Goal: Task Accomplishment & Management: Manage account settings

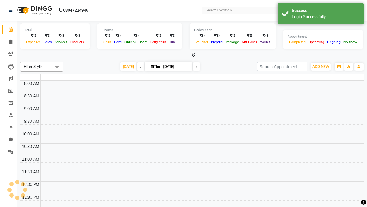
select select "en"
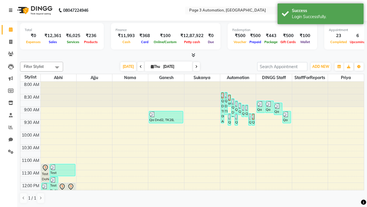
click at [12, 10] on icon at bounding box center [10, 10] width 3 height 4
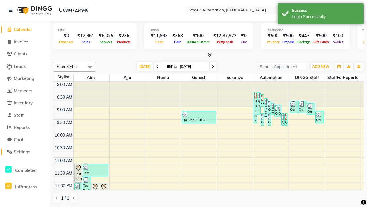
click at [25, 152] on span "Settings" at bounding box center [22, 151] width 16 height 5
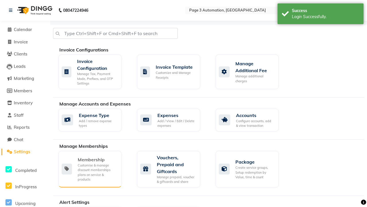
click at [97, 159] on div "Membership" at bounding box center [97, 159] width 39 height 7
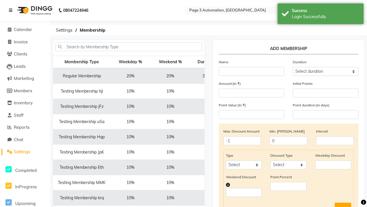
click at [12, 10] on icon at bounding box center [10, 10] width 3 height 4
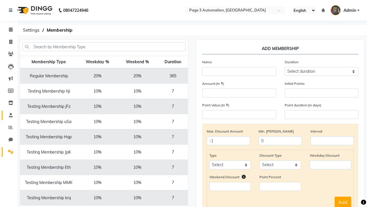
click at [9, 115] on span at bounding box center [11, 115] width 10 height 7
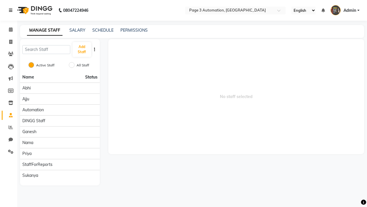
click at [12, 10] on icon at bounding box center [10, 10] width 3 height 4
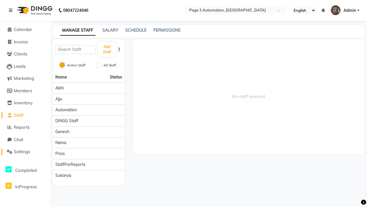
click at [25, 152] on span "Settings" at bounding box center [22, 151] width 16 height 5
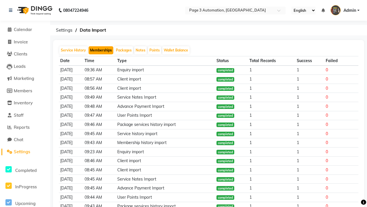
click at [101, 50] on button "Memberships" at bounding box center [101, 50] width 25 height 8
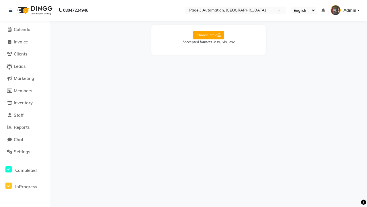
select select "Sheet1"
select select "Client Name"
select select "Mobile"
select select "Start Date"
select select "End Date"
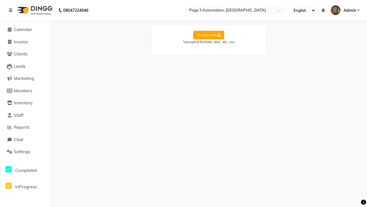
select select "Employee"
select select "Membership Name"
select select "Credit Balance"
select select "Amount"
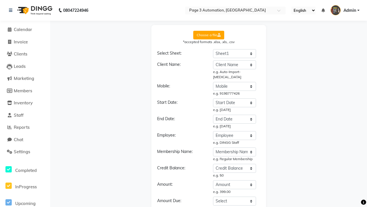
select select "DD/MM/YYYY"
select select "Membership"
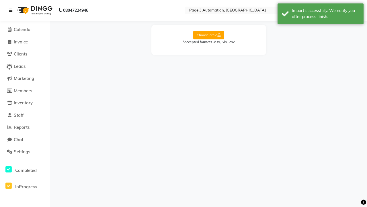
click at [321, 15] on div "Import successfully. We notify you after process finish." at bounding box center [325, 14] width 67 height 12
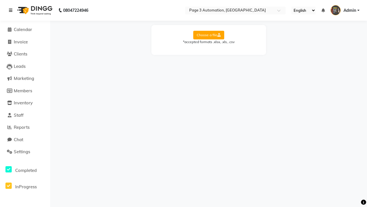
click at [12, 10] on icon at bounding box center [10, 10] width 3 height 4
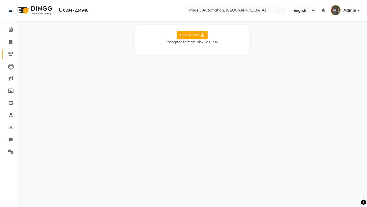
click at [9, 54] on icon at bounding box center [10, 54] width 5 height 4
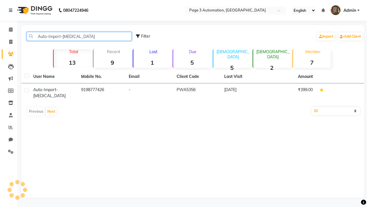
type input "Auto-Import-[MEDICAL_DATA]"
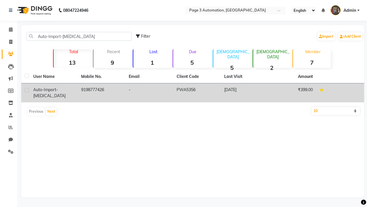
click at [193, 90] on td "PWA5356" at bounding box center [197, 92] width 48 height 19
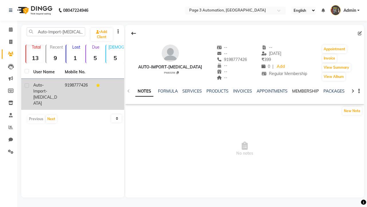
click at [306, 91] on link "MEMBERSHIP" at bounding box center [305, 90] width 27 height 5
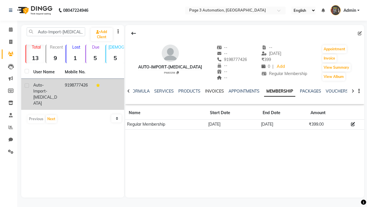
click at [214, 91] on link "INVOICES" at bounding box center [214, 90] width 19 height 5
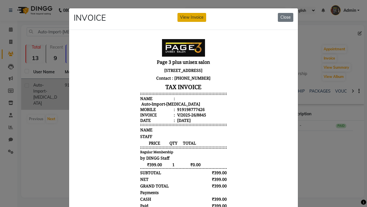
click at [192, 17] on button "View Invoice" at bounding box center [192, 17] width 29 height 9
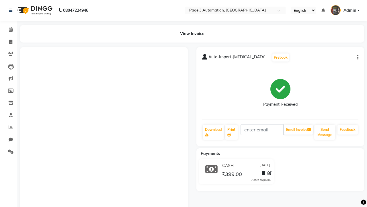
click at [357, 57] on button "button" at bounding box center [356, 58] width 3 height 6
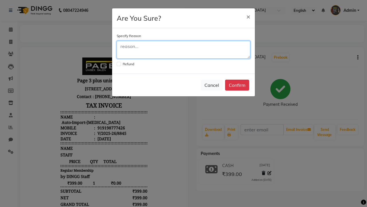
click at [184, 50] on textarea at bounding box center [184, 50] width 134 height 18
type textarea "Testing"
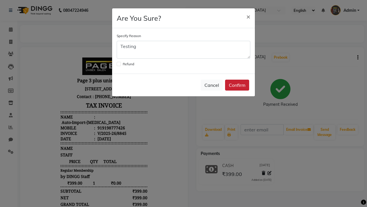
click at [237, 85] on button "Confirm" at bounding box center [237, 85] width 24 height 11
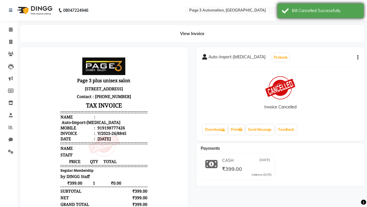
click at [321, 11] on div "Bill Cancelled Successfully." at bounding box center [325, 11] width 67 height 6
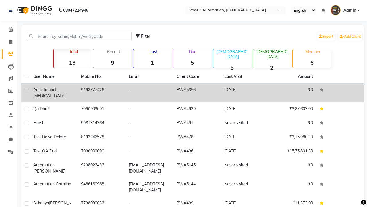
click at [27, 90] on label at bounding box center [27, 90] width 4 height 4
click at [27, 90] on input "checkbox" at bounding box center [27, 90] width 4 height 4
checkbox input "true"
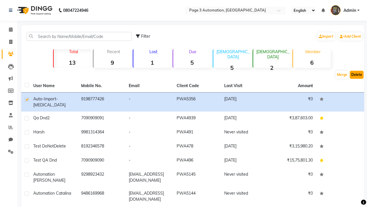
click at [357, 75] on button "Delete" at bounding box center [357, 75] width 14 height 8
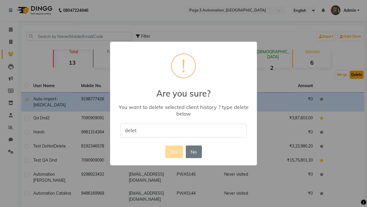
type input "delete"
click at [174, 151] on button "Yes" at bounding box center [174, 151] width 18 height 13
